Goal: Navigation & Orientation: Find specific page/section

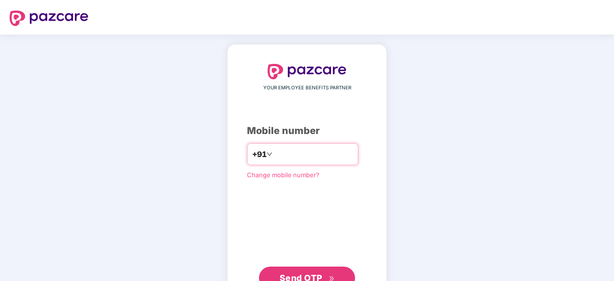
type input "**********"
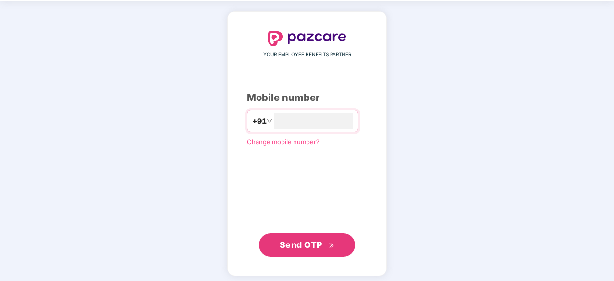
scroll to position [37, 0]
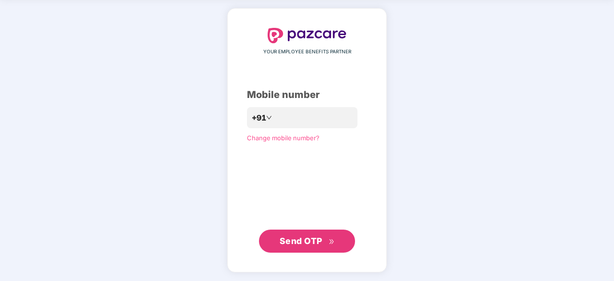
click at [331, 244] on icon "double-right" at bounding box center [332, 242] width 6 height 6
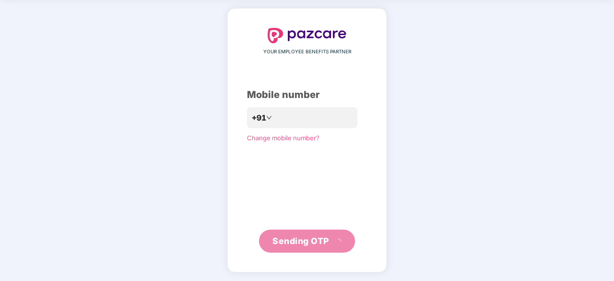
scroll to position [32, 0]
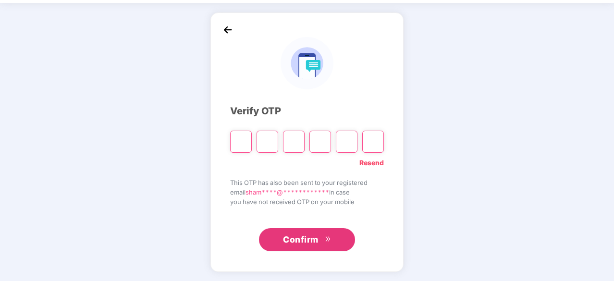
type input "*"
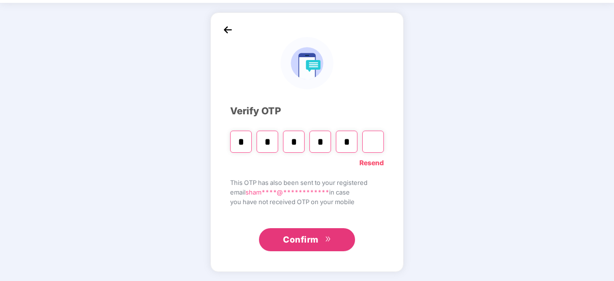
type input "*"
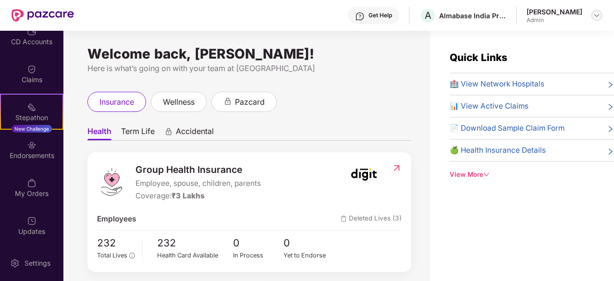
click at [593, 14] on img at bounding box center [597, 16] width 8 height 8
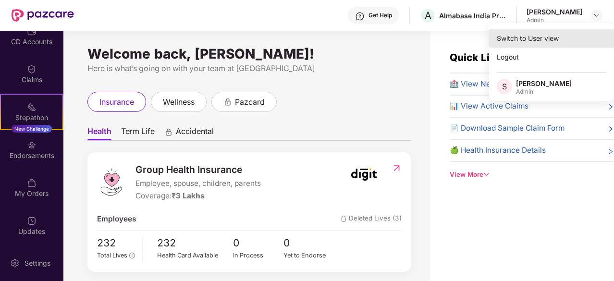
click at [534, 41] on div "Switch to User view" at bounding box center [551, 38] width 125 height 19
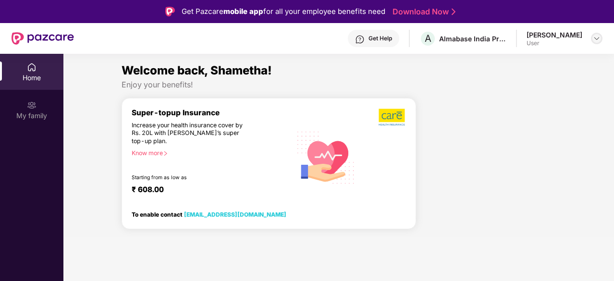
click at [594, 39] on img at bounding box center [597, 39] width 8 height 8
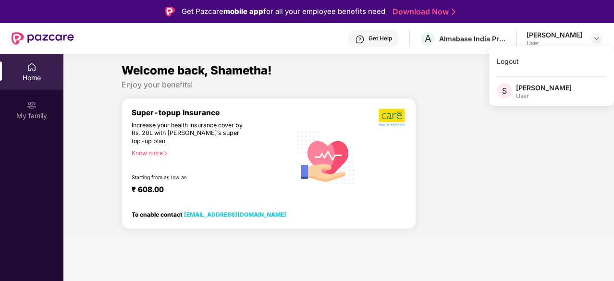
click at [499, 170] on div at bounding box center [490, 168] width 140 height 140
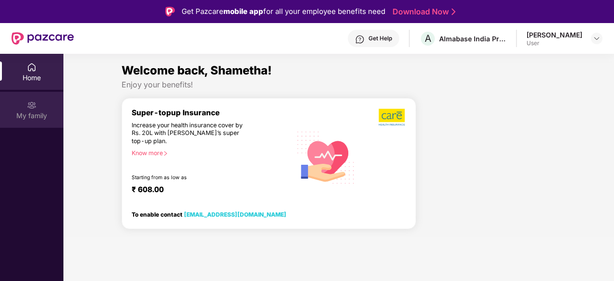
click at [28, 112] on div "My family" at bounding box center [31, 116] width 63 height 10
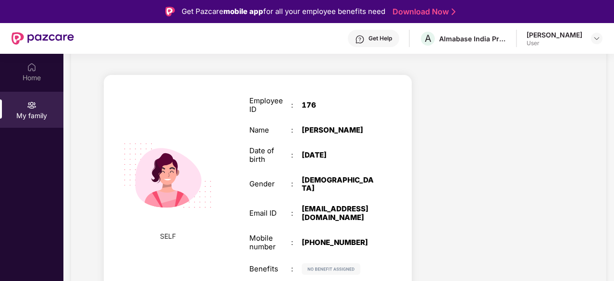
scroll to position [54, 0]
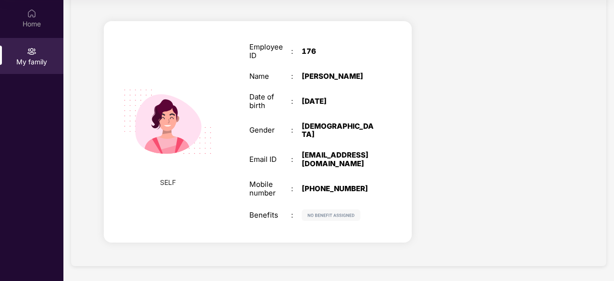
click at [318, 215] on img at bounding box center [331, 216] width 59 height 12
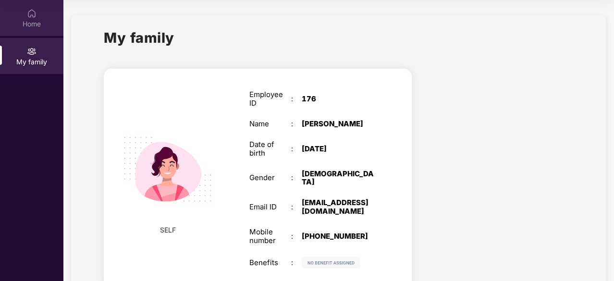
click at [25, 23] on div "Home" at bounding box center [31, 24] width 63 height 10
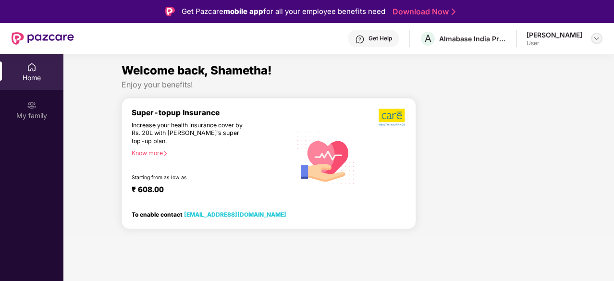
click at [598, 41] on img at bounding box center [597, 39] width 8 height 8
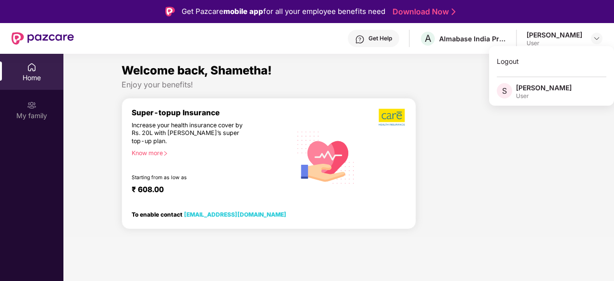
click at [505, 135] on div at bounding box center [490, 168] width 140 height 140
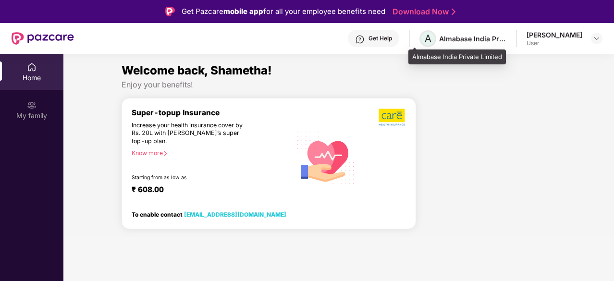
click at [420, 41] on span "A" at bounding box center [428, 38] width 17 height 17
click at [425, 41] on span "A" at bounding box center [428, 39] width 7 height 12
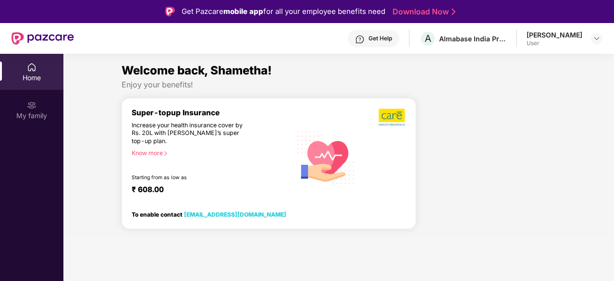
click at [355, 40] on img at bounding box center [360, 40] width 10 height 10
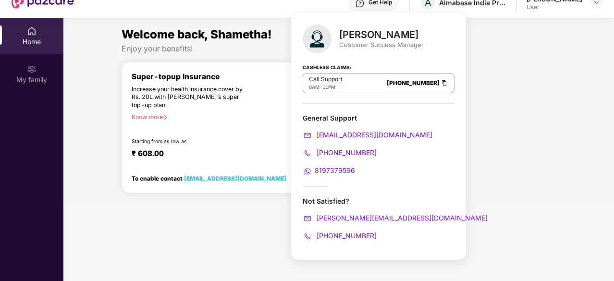
scroll to position [37, 0]
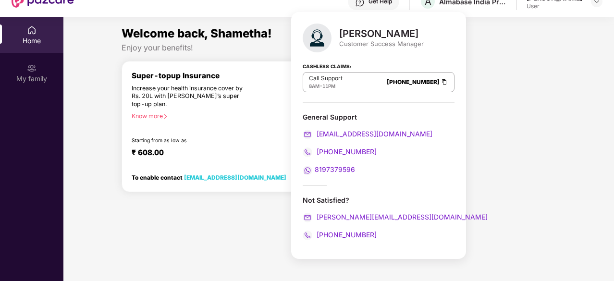
click at [446, 188] on div at bounding box center [490, 131] width 140 height 140
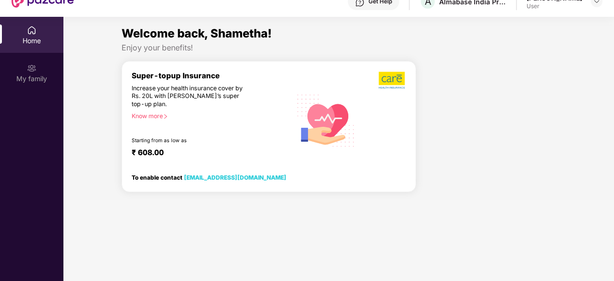
scroll to position [0, 0]
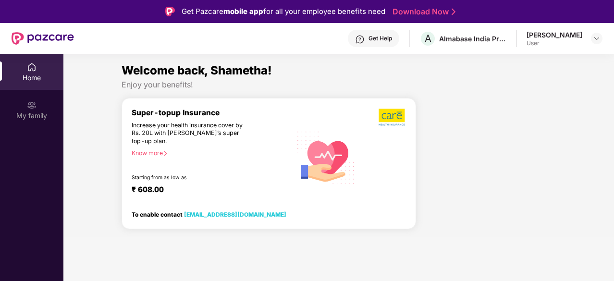
click at [14, 37] on img at bounding box center [43, 38] width 62 height 12
